Goal: Task Accomplishment & Management: Manage account settings

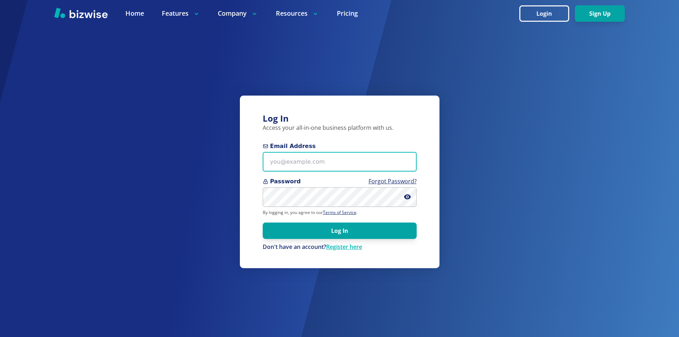
click at [301, 158] on input "Email Address" at bounding box center [340, 162] width 154 height 20
paste input "[EMAIL_ADDRESS][DOMAIN_NAME]"
type input "[EMAIL_ADDRESS][DOMAIN_NAME]"
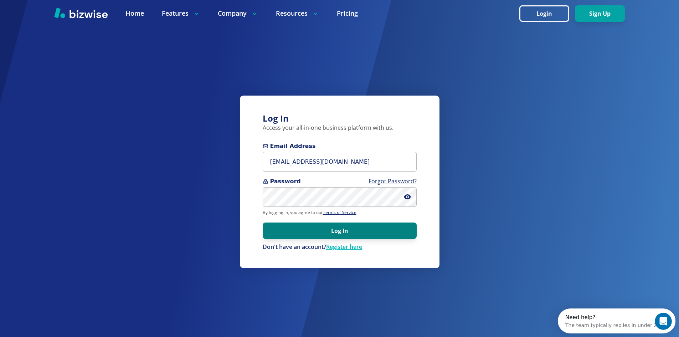
click at [316, 223] on button "Log In" at bounding box center [340, 230] width 154 height 16
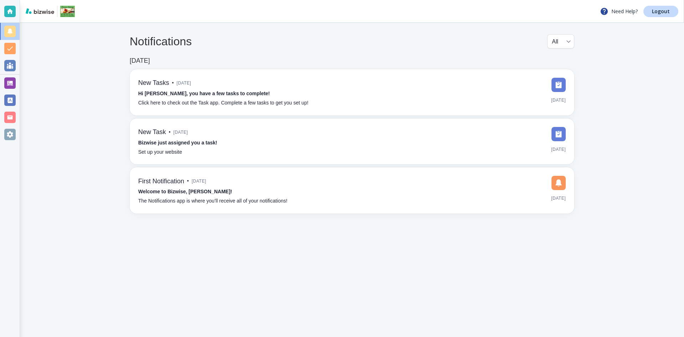
click at [566, 0] on body "Need Help? Logout Notifications All all ​ [DATE] New Tasks • [DATE] Hi [PERSON_…" at bounding box center [342, 0] width 684 height 0
click at [566, 41] on div at bounding box center [342, 168] width 684 height 337
click at [568, 0] on body "Need Help? Logout Notifications All all ​ [DATE] New Tasks • [DATE] Hi [PERSON_…" at bounding box center [342, 0] width 684 height 0
click at [568, 41] on div at bounding box center [342, 168] width 684 height 337
click at [68, 8] on img at bounding box center [67, 11] width 15 height 11
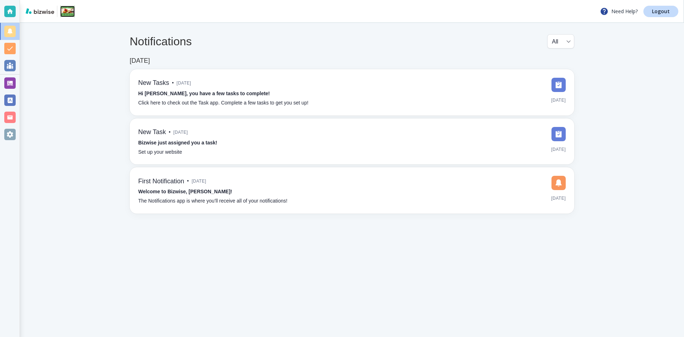
click at [63, 9] on img at bounding box center [67, 11] width 15 height 11
click at [36, 12] on img at bounding box center [40, 11] width 29 height 6
click at [9, 83] on div at bounding box center [9, 82] width 11 height 11
